Goal: Information Seeking & Learning: Learn about a topic

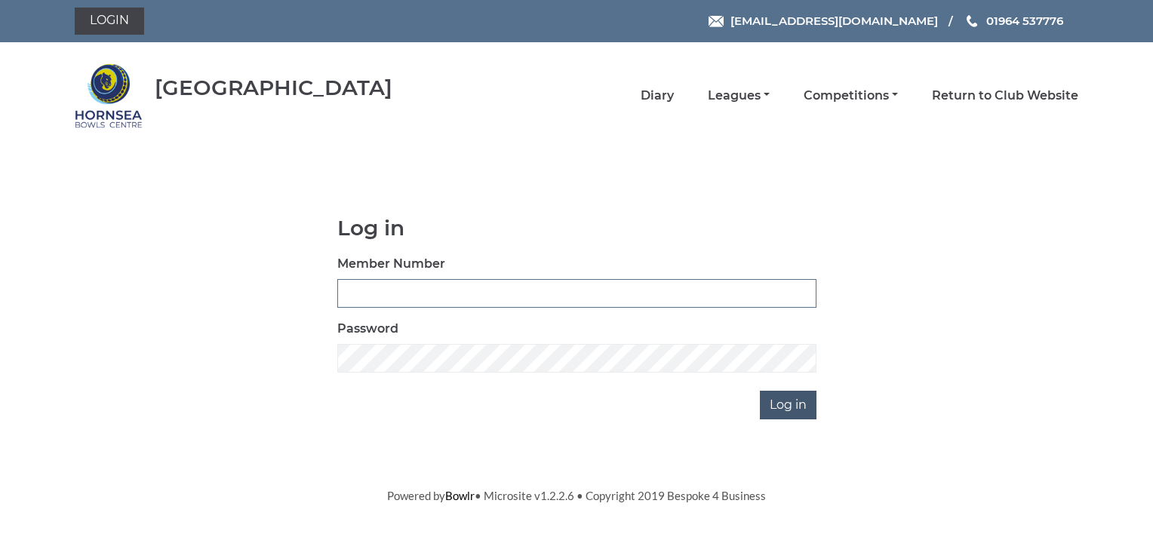
type input "0070"
click at [795, 405] on input "Log in" at bounding box center [788, 405] width 57 height 29
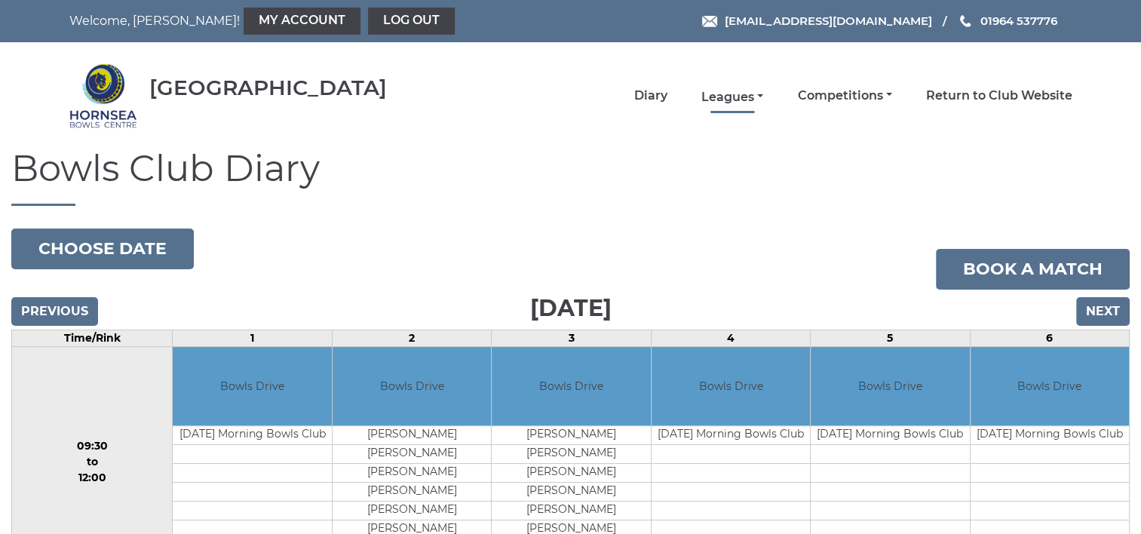
click at [728, 97] on link "Leagues" at bounding box center [733, 97] width 62 height 17
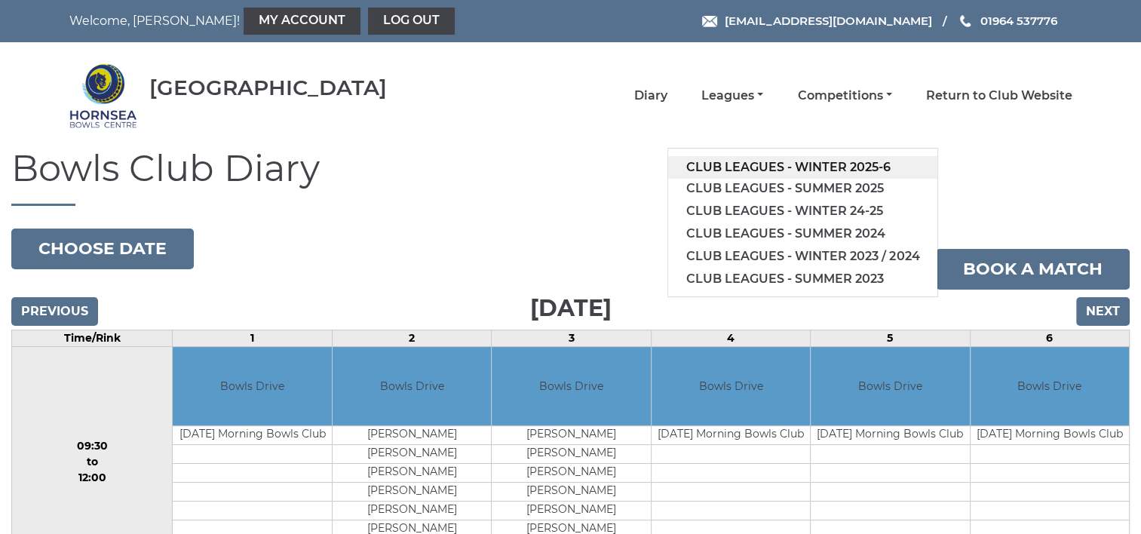
click at [745, 168] on link "Club leagues - Winter 2025-6" at bounding box center [802, 167] width 269 height 23
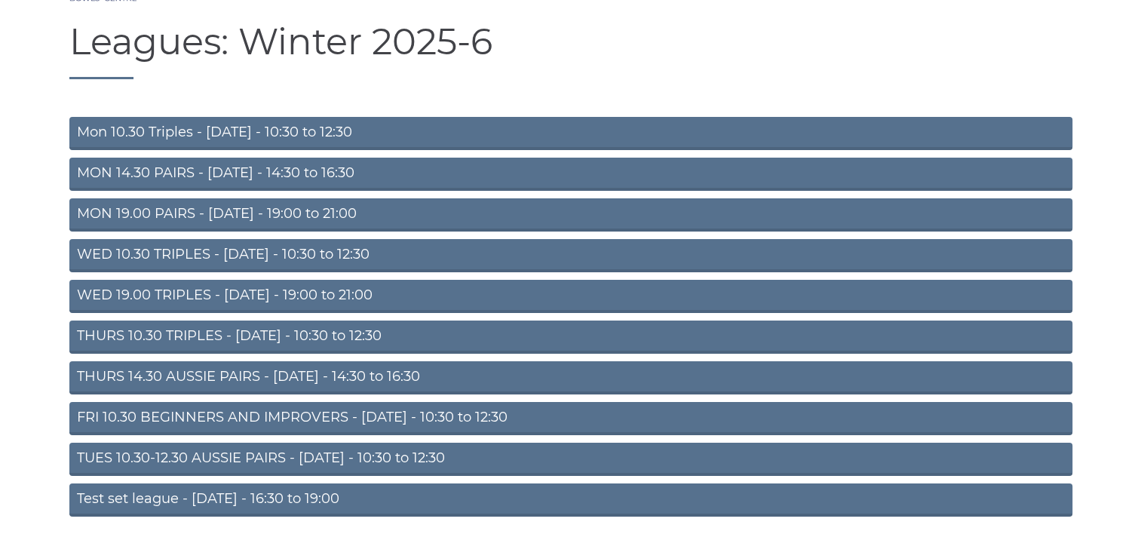
scroll to position [151, 0]
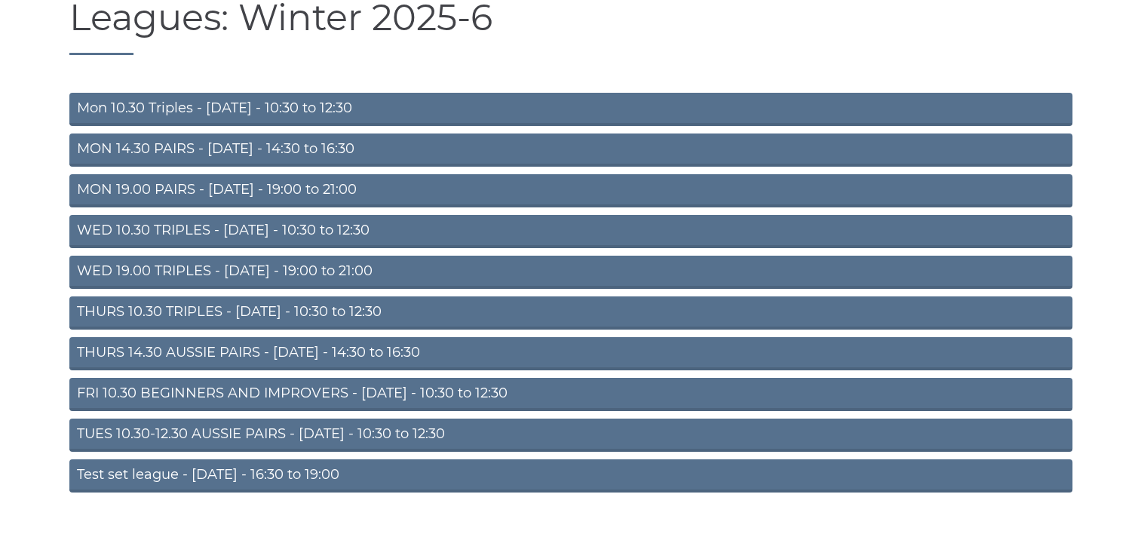
click at [439, 437] on link "TUES 10.30-12.30 AUSSIE PAIRS - Tuesday - 10:30 to 12:30" at bounding box center [570, 435] width 1003 height 33
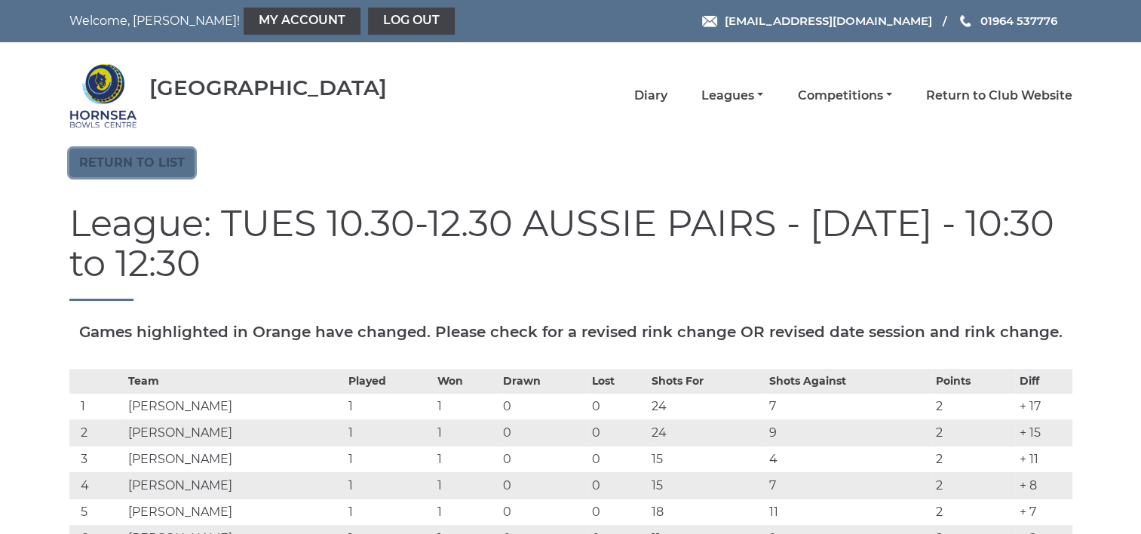
click at [157, 171] on link "Return to list" at bounding box center [131, 163] width 125 height 29
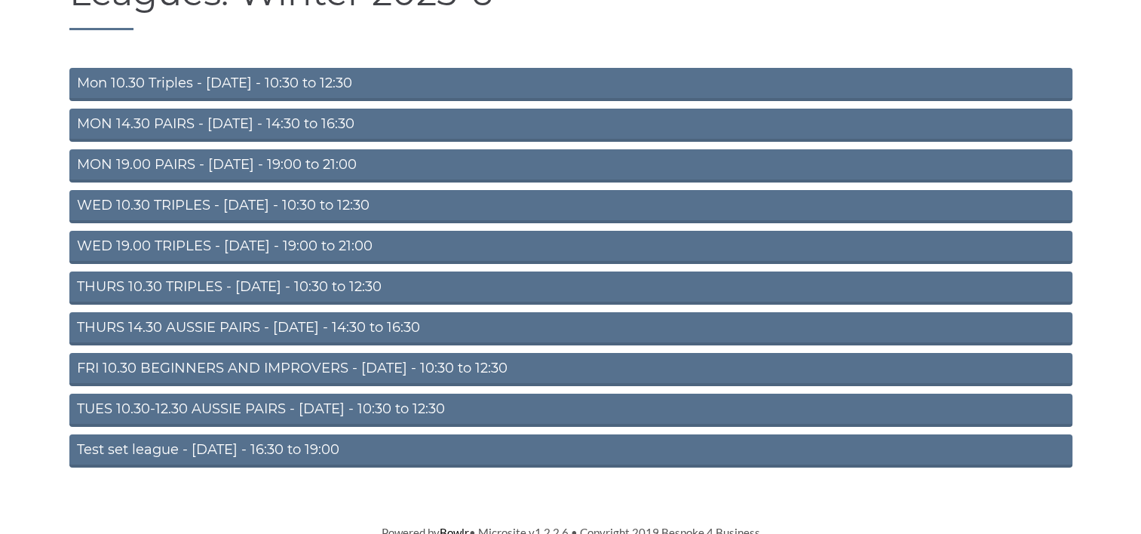
scroll to position [183, 0]
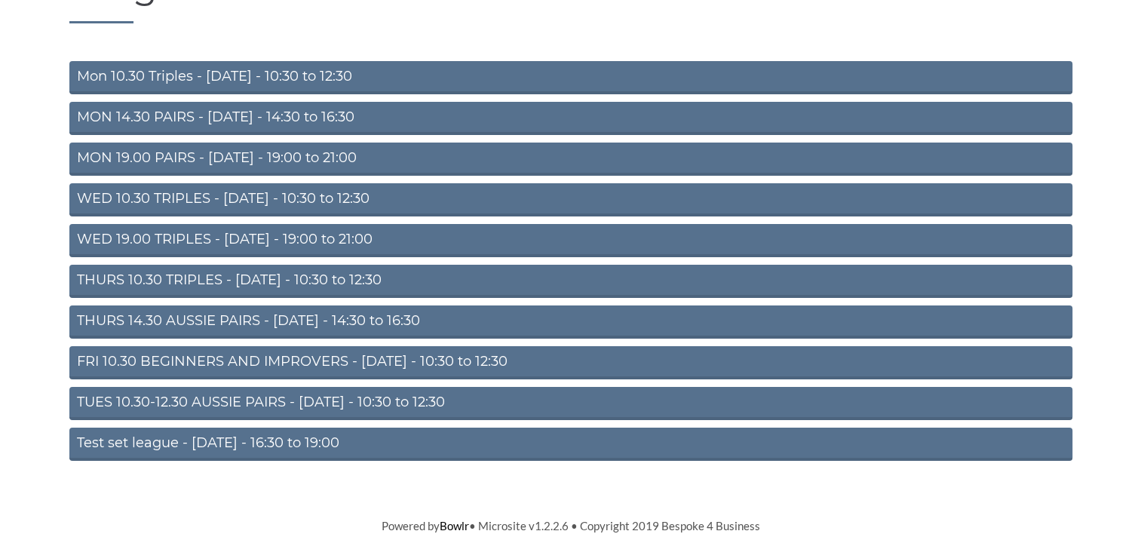
click at [134, 281] on link "THURS 10.30 TRIPLES - [DATE] - 10:30 to 12:30" at bounding box center [570, 281] width 1003 height 33
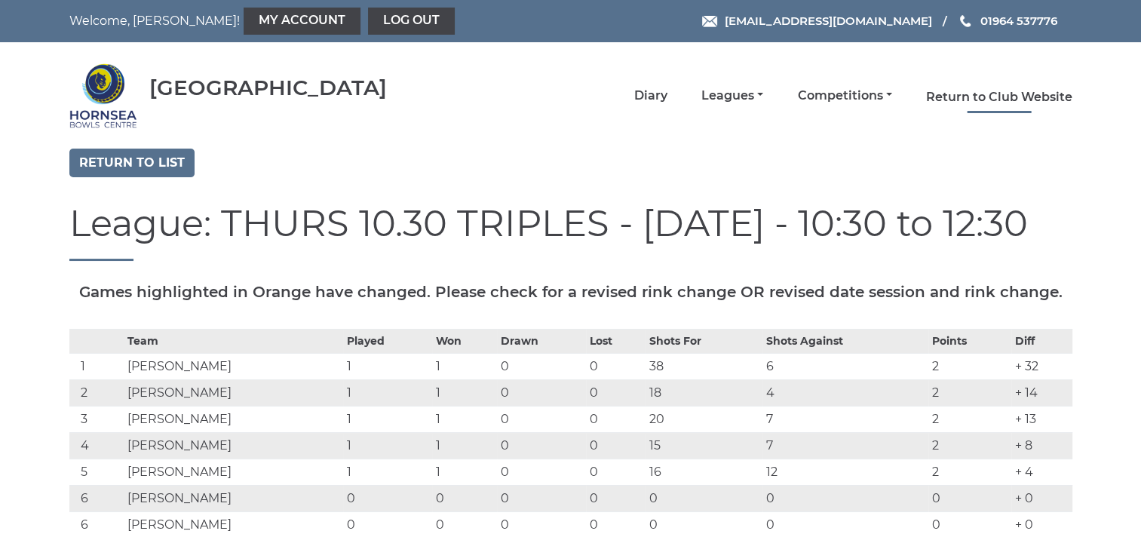
click at [969, 99] on link "Return to Club Website" at bounding box center [999, 97] width 146 height 17
